Goal: Find specific page/section: Find specific page/section

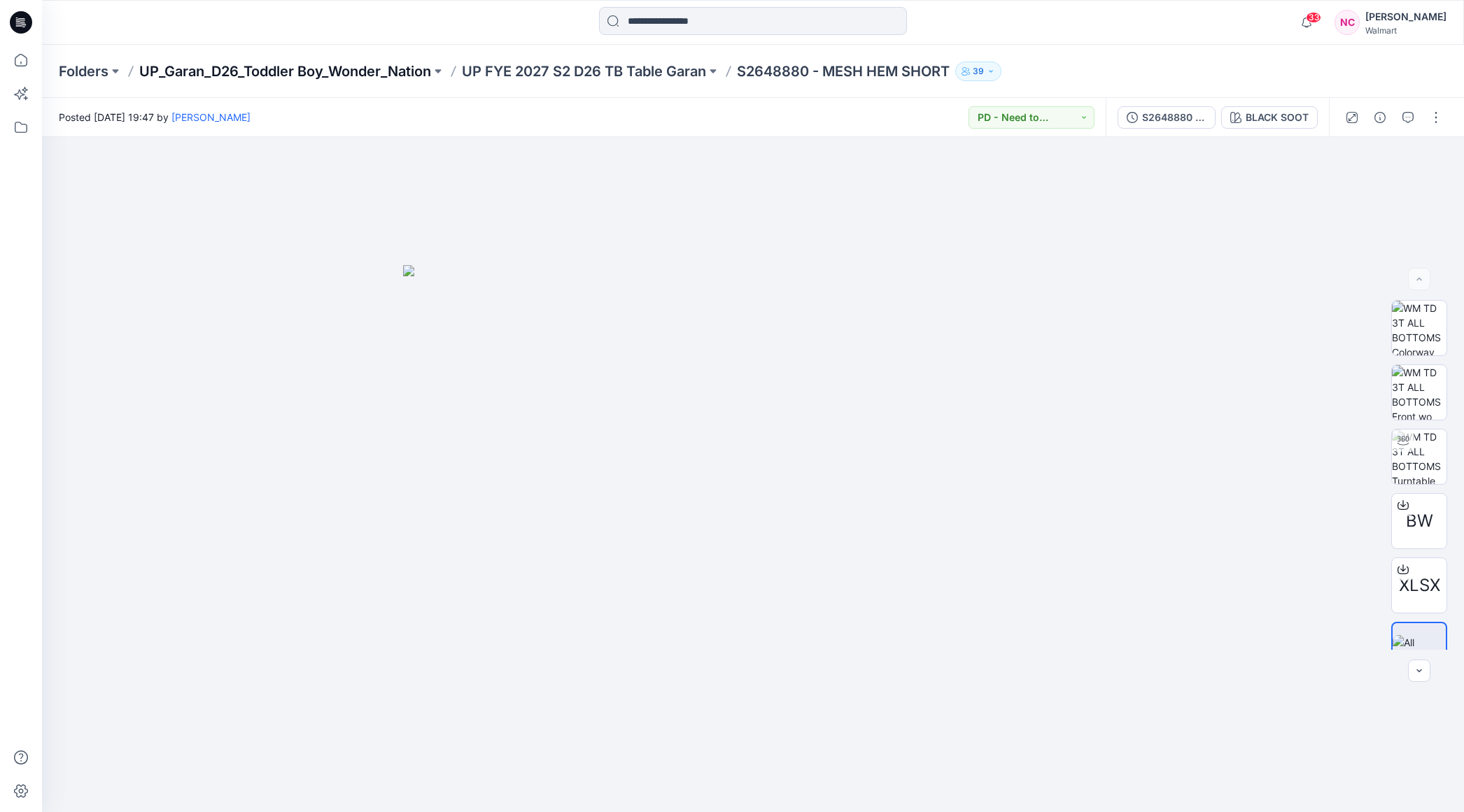
click at [275, 63] on p "UP_Garan_D26_Toddler Boy_Wonder_Nation" at bounding box center [285, 72] width 292 height 20
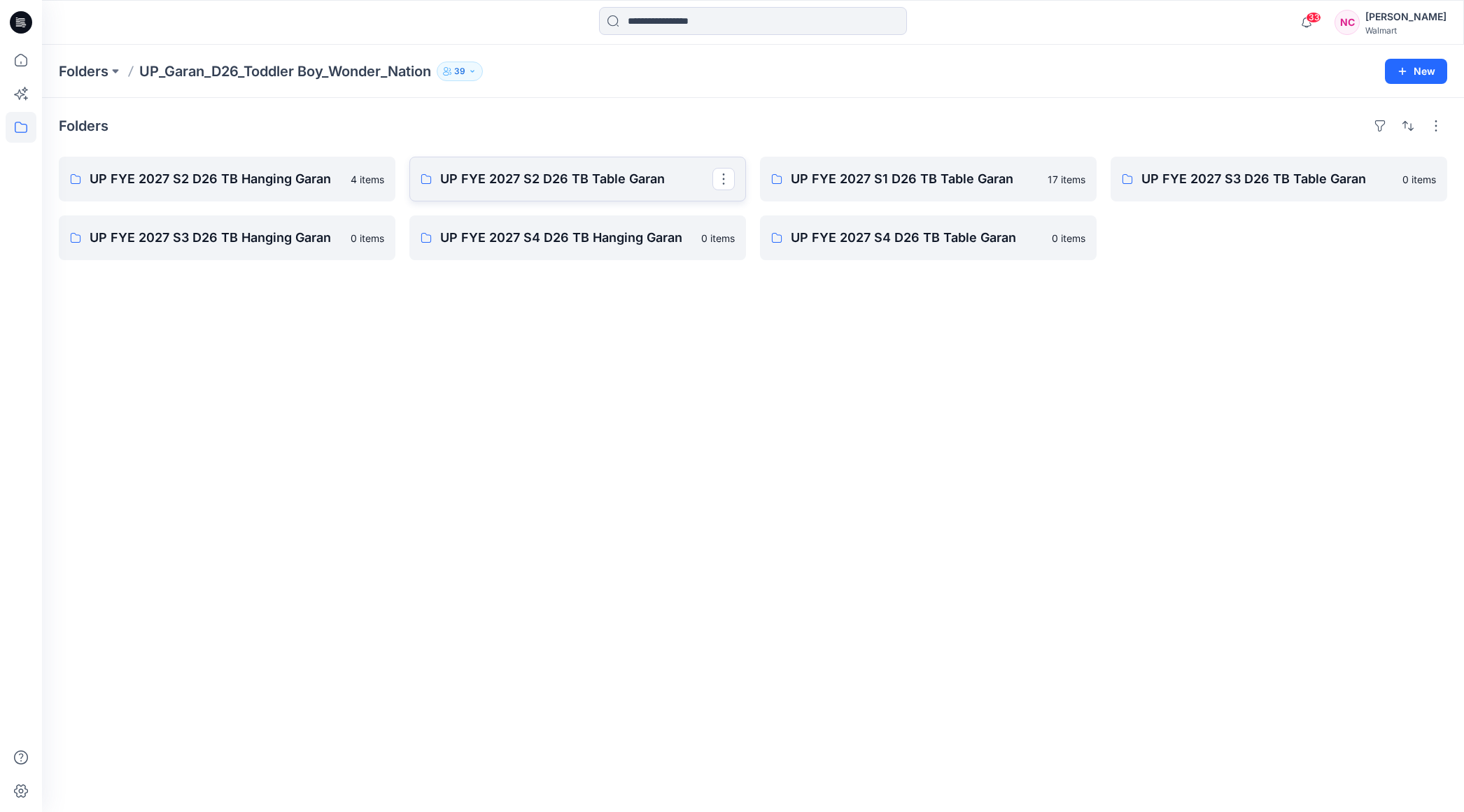
click at [562, 176] on p "UP FYE 2027 S2 D26 TB Table Garan" at bounding box center [577, 179] width 272 height 20
click at [562, 181] on p "UP FYE 2027 S2 D26 TB Table Garan" at bounding box center [577, 179] width 272 height 20
click at [253, 179] on p "UP FYE 2027 S2 D26 TB Hanging Garan" at bounding box center [226, 179] width 272 height 20
click at [1281, 176] on p "UP FYE 2027 S3 D26 TB Table Garan" at bounding box center [1278, 179] width 272 height 20
